Goal: Find specific page/section: Find specific page/section

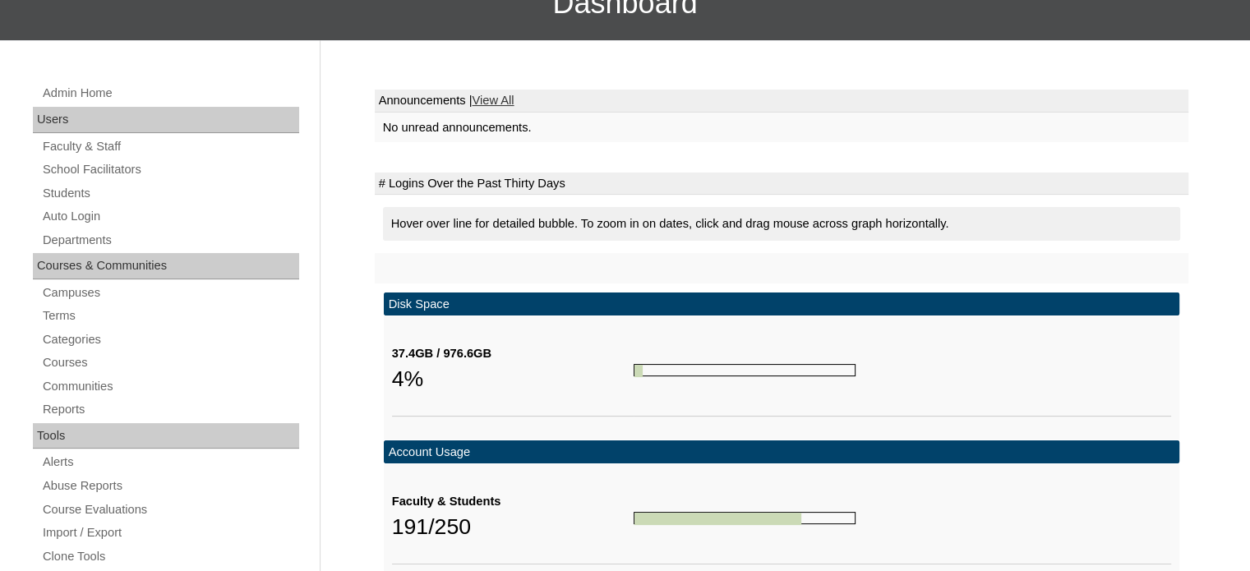
scroll to position [200, 0]
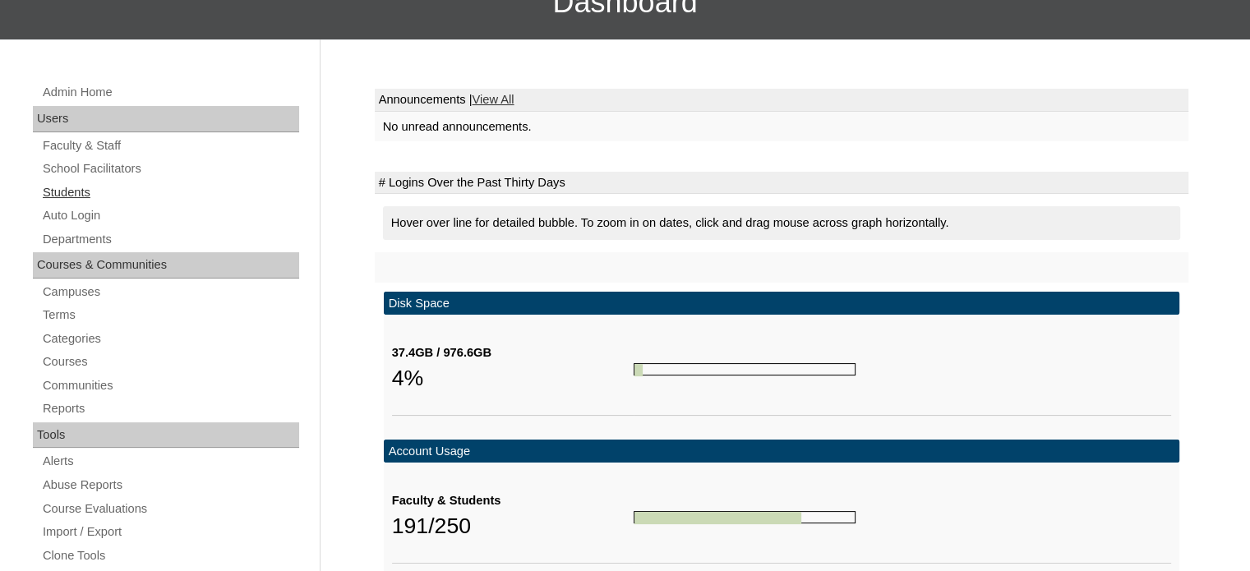
click at [76, 192] on link "Students" at bounding box center [170, 192] width 258 height 21
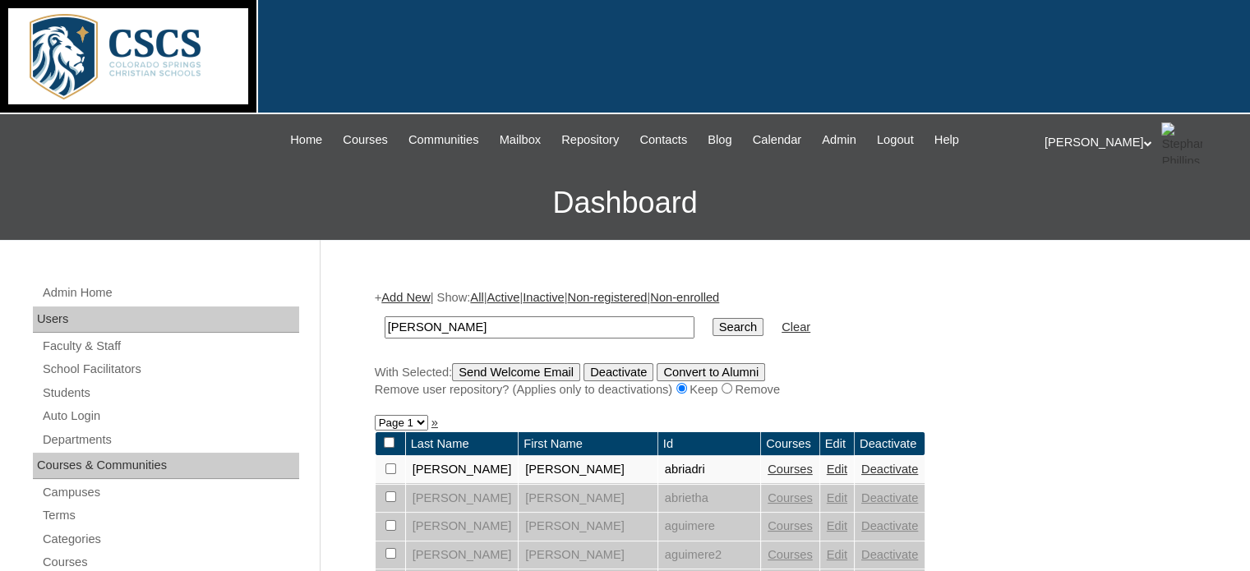
type input "[PERSON_NAME]"
click at [712, 318] on input "Search" at bounding box center [737, 327] width 51 height 18
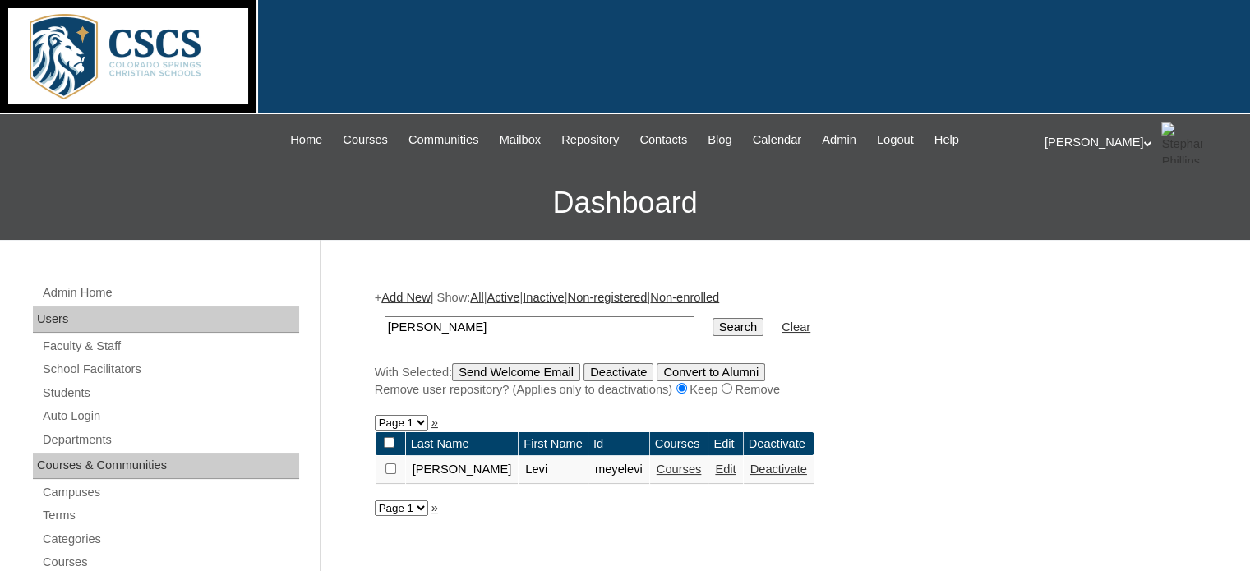
click at [656, 469] on link "Courses" at bounding box center [678, 469] width 45 height 13
